Goal: Obtain resource: Download file/media

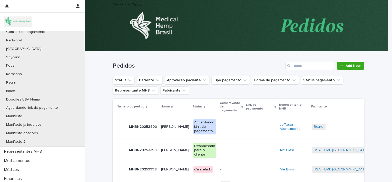
scroll to position [155, 0]
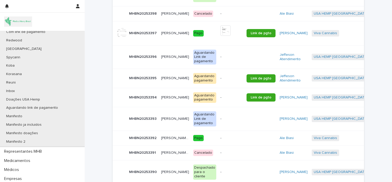
click at [169, 80] on div "[PERSON_NAME] [PERSON_NAME]" at bounding box center [175, 78] width 28 height 8
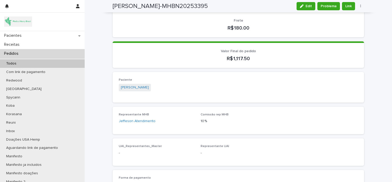
scroll to position [149, 0]
click at [135, 84] on link "[PERSON_NAME]" at bounding box center [135, 86] width 28 height 5
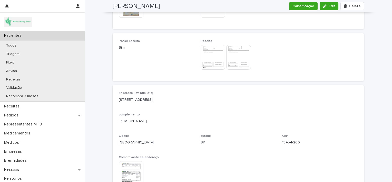
scroll to position [337, 0]
click at [237, 51] on img at bounding box center [238, 56] width 25 height 25
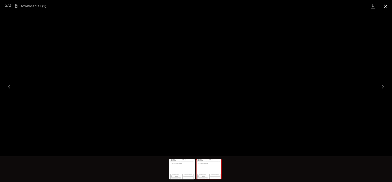
click at [387, 8] on button "Close gallery" at bounding box center [385, 6] width 13 height 12
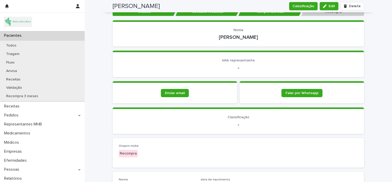
scroll to position [0, 0]
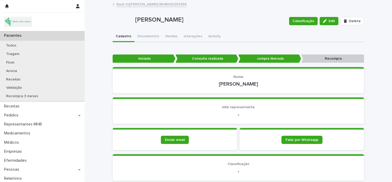
drag, startPoint x: 212, startPoint y: 85, endPoint x: 263, endPoint y: 84, distance: 50.3
click at [263, 84] on p "[PERSON_NAME]" at bounding box center [238, 84] width 239 height 6
copy p "[PERSON_NAME]"
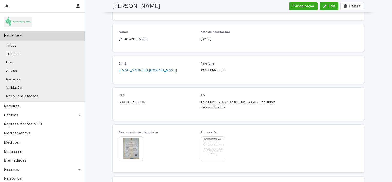
scroll to position [194, 0]
drag, startPoint x: 146, startPoint y: 101, endPoint x: 116, endPoint y: 103, distance: 29.6
click at [116, 103] on div "CPF 530.505.938-06 RG 1214180155201700286131015635676 certidão de nascimento" at bounding box center [238, 103] width 251 height 33
copy p "530.505.938-06"
click at [116, 103] on div "CPF 530.505.938-06 RG 1214180155201700286131015635676 certidão de nascimento" at bounding box center [238, 103] width 251 height 33
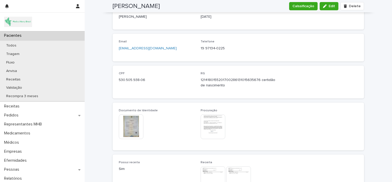
scroll to position [222, 0]
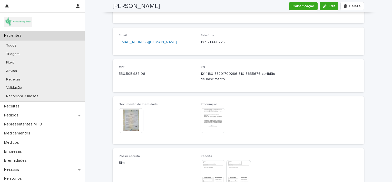
click at [129, 117] on img at bounding box center [131, 120] width 25 height 25
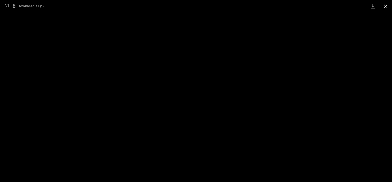
click at [387, 5] on button "Close gallery" at bounding box center [385, 6] width 13 height 12
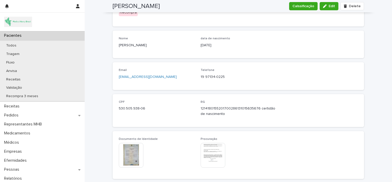
scroll to position [188, 0]
drag, startPoint x: 145, startPoint y: 106, endPoint x: 114, endPoint y: 111, distance: 31.1
click at [114, 111] on div "CPF 530.505.938-06 RG 1214180155201700286131015635676 certidão de nascimento" at bounding box center [238, 109] width 251 height 33
copy p "530.505.938-06"
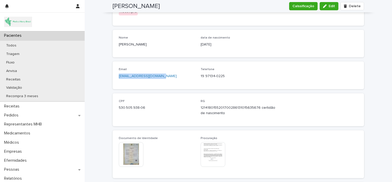
drag, startPoint x: 159, startPoint y: 76, endPoint x: 112, endPoint y: 76, distance: 46.9
click at [113, 76] on div "Email [EMAIL_ADDRESS][DOMAIN_NAME] Telefone [PHONE_NUMBER]" at bounding box center [238, 74] width 251 height 27
copy link "[EMAIL_ADDRESS][DOMAIN_NAME]"
click at [113, 76] on div "Email [EMAIL_ADDRESS][DOMAIN_NAME] Telefone [PHONE_NUMBER]" at bounding box center [238, 74] width 251 height 27
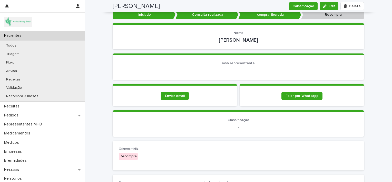
scroll to position [43, 0]
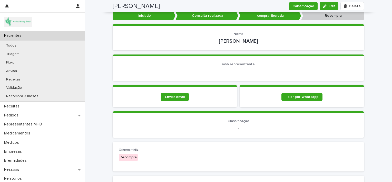
drag, startPoint x: 210, startPoint y: 40, endPoint x: 262, endPoint y: 45, distance: 52.6
click at [262, 45] on section "Nome [PERSON_NAME]" at bounding box center [238, 37] width 251 height 26
copy p "[PERSON_NAME]"
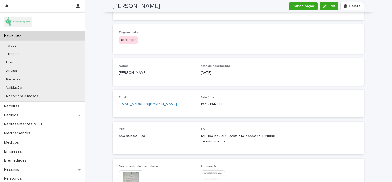
scroll to position [160, 0]
drag, startPoint x: 194, startPoint y: 103, endPoint x: 230, endPoint y: 105, distance: 36.4
click at [230, 105] on div "Email [EMAIL_ADDRESS][DOMAIN_NAME] Telefone [PHONE_NUMBER]" at bounding box center [238, 102] width 239 height 15
copy div "Telefone [PHONE_NUMBER]"
click at [230, 105] on p "19 97134-0225" at bounding box center [238, 103] width 76 height 5
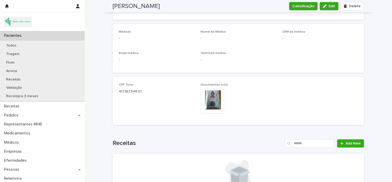
scroll to position [629, 0]
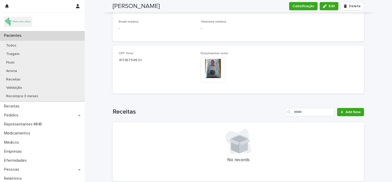
click at [208, 69] on img at bounding box center [212, 69] width 25 height 25
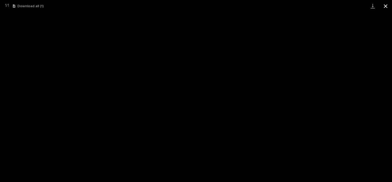
click at [389, 7] on button "Close gallery" at bounding box center [385, 6] width 13 height 12
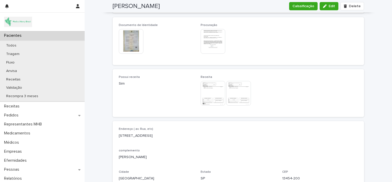
scroll to position [299, 0]
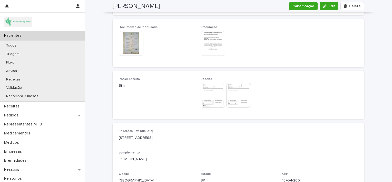
click at [205, 93] on img at bounding box center [212, 95] width 25 height 25
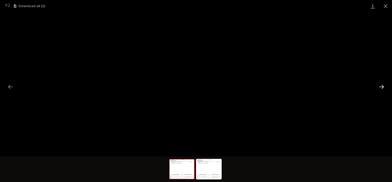
click at [377, 87] on button "Next slide" at bounding box center [381, 87] width 11 height 10
click at [372, 6] on link "Download" at bounding box center [372, 6] width 13 height 12
